Goal: Information Seeking & Learning: Check status

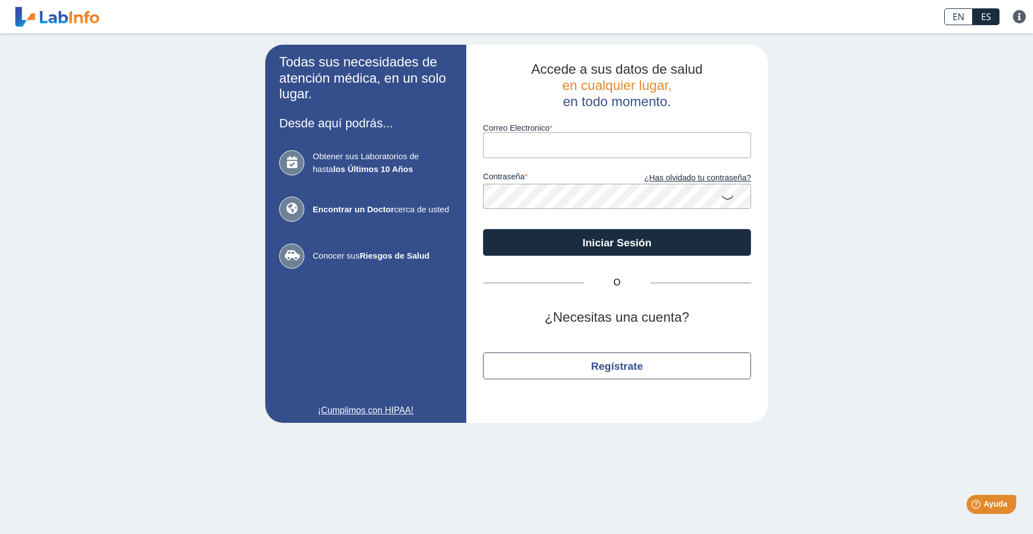
click at [536, 140] on input "Correo Electronico" at bounding box center [617, 144] width 268 height 25
type input "[EMAIL_ADDRESS][DOMAIN_NAME]"
click at [728, 199] on icon at bounding box center [727, 197] width 13 height 22
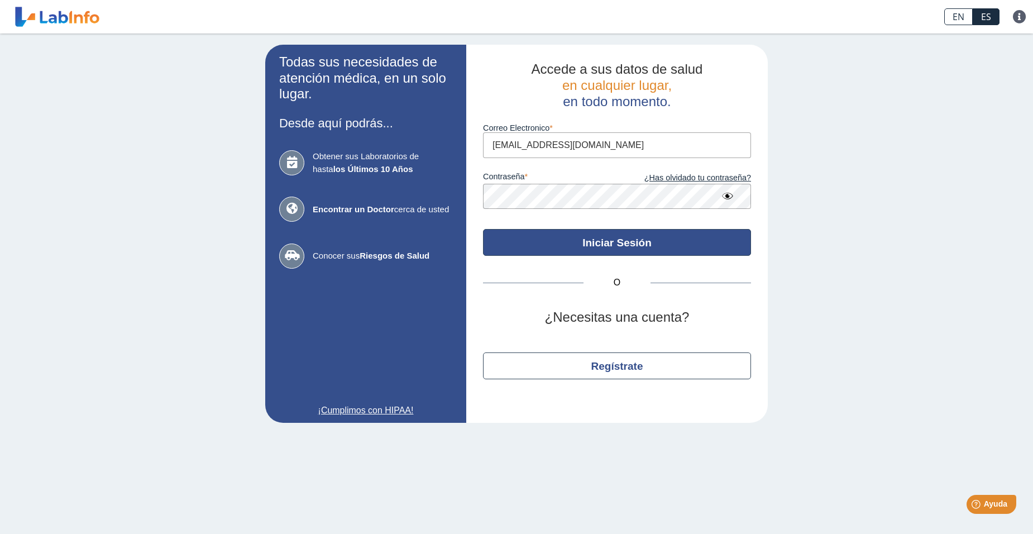
click at [613, 243] on button "Iniciar Sesión" at bounding box center [617, 242] width 268 height 27
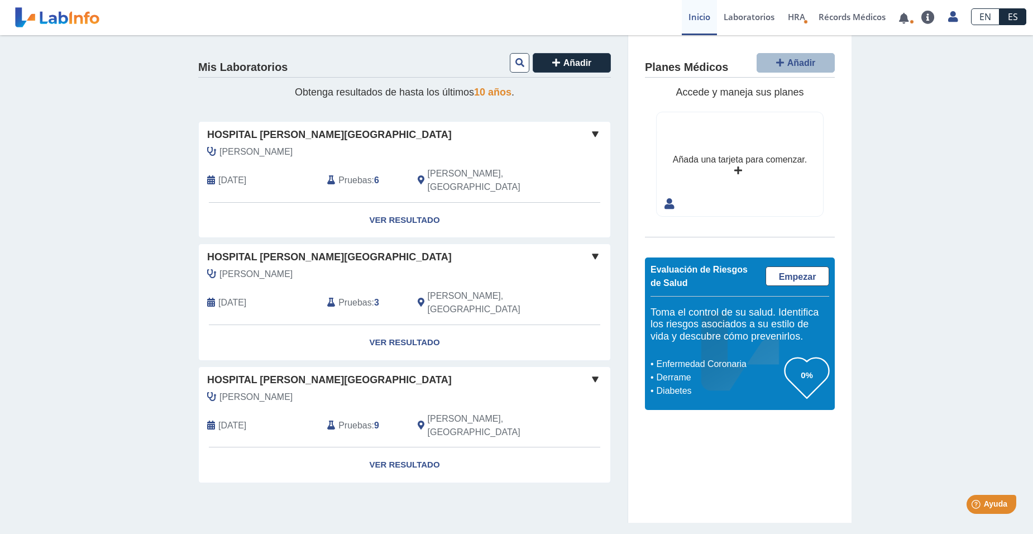
click at [97, 340] on div "Mis Laboratorios Añadir Obtenga resultados de hasta los últimos 10 años . Hospi…" at bounding box center [516, 278] width 1033 height 487
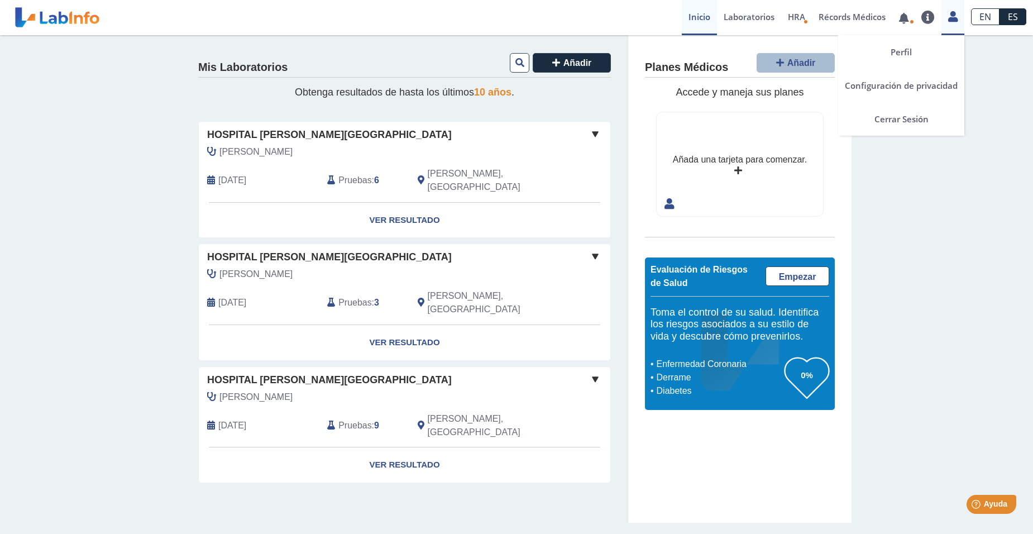
click at [947, 13] on link at bounding box center [952, 15] width 23 height 15
click at [917, 115] on link "Cerrar Sesión" at bounding box center [901, 119] width 126 height 34
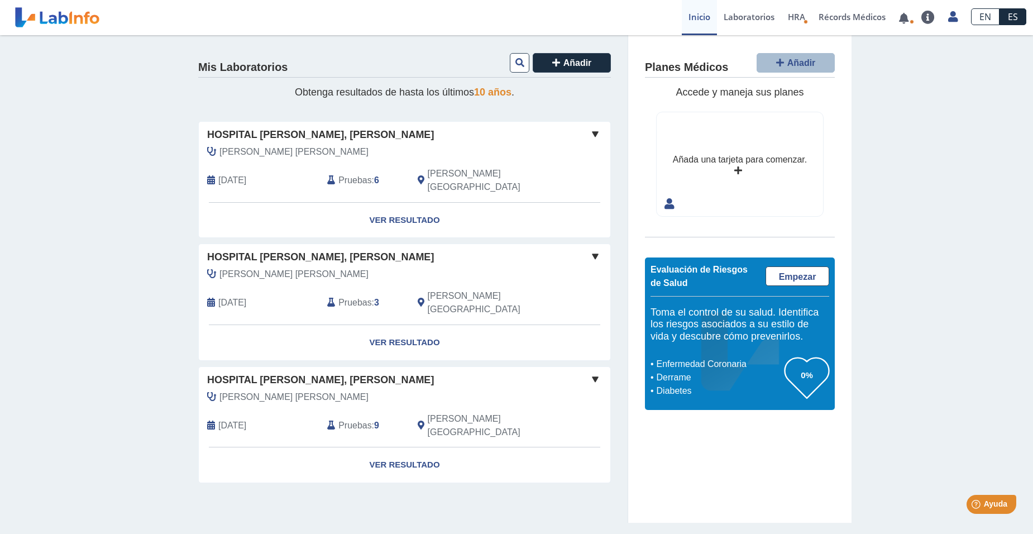
click at [369, 174] on span "Pruebas" at bounding box center [354, 180] width 33 height 13
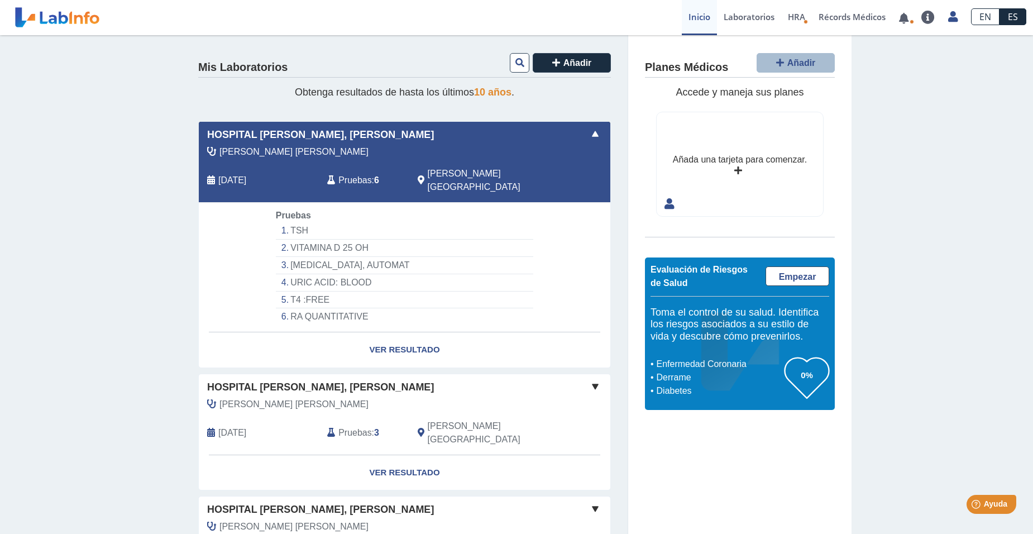
click at [291, 222] on li "TSH" at bounding box center [404, 230] width 257 height 17
select select "***"
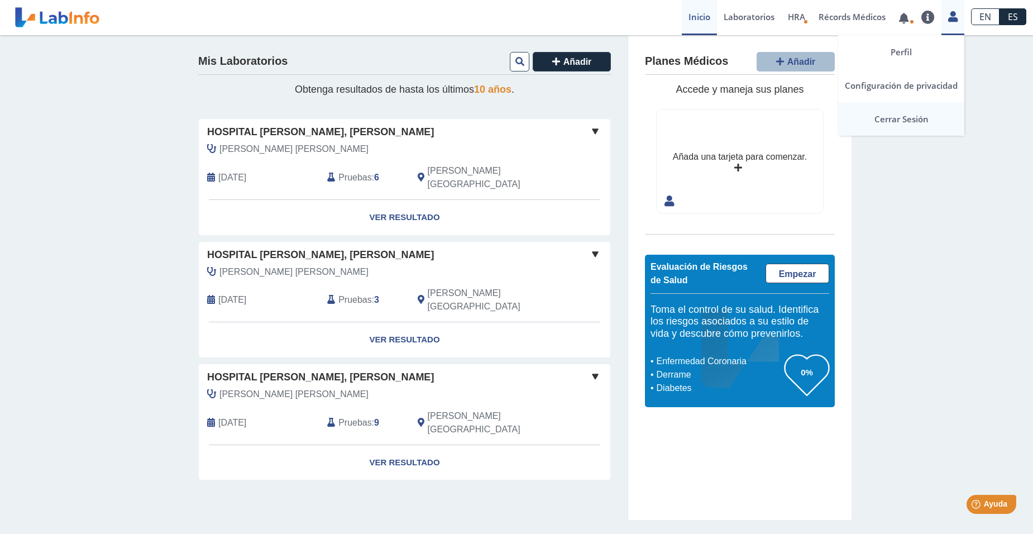
click at [886, 122] on link "Cerrar Sesión" at bounding box center [901, 119] width 126 height 34
